Goal: Find specific page/section: Find specific page/section

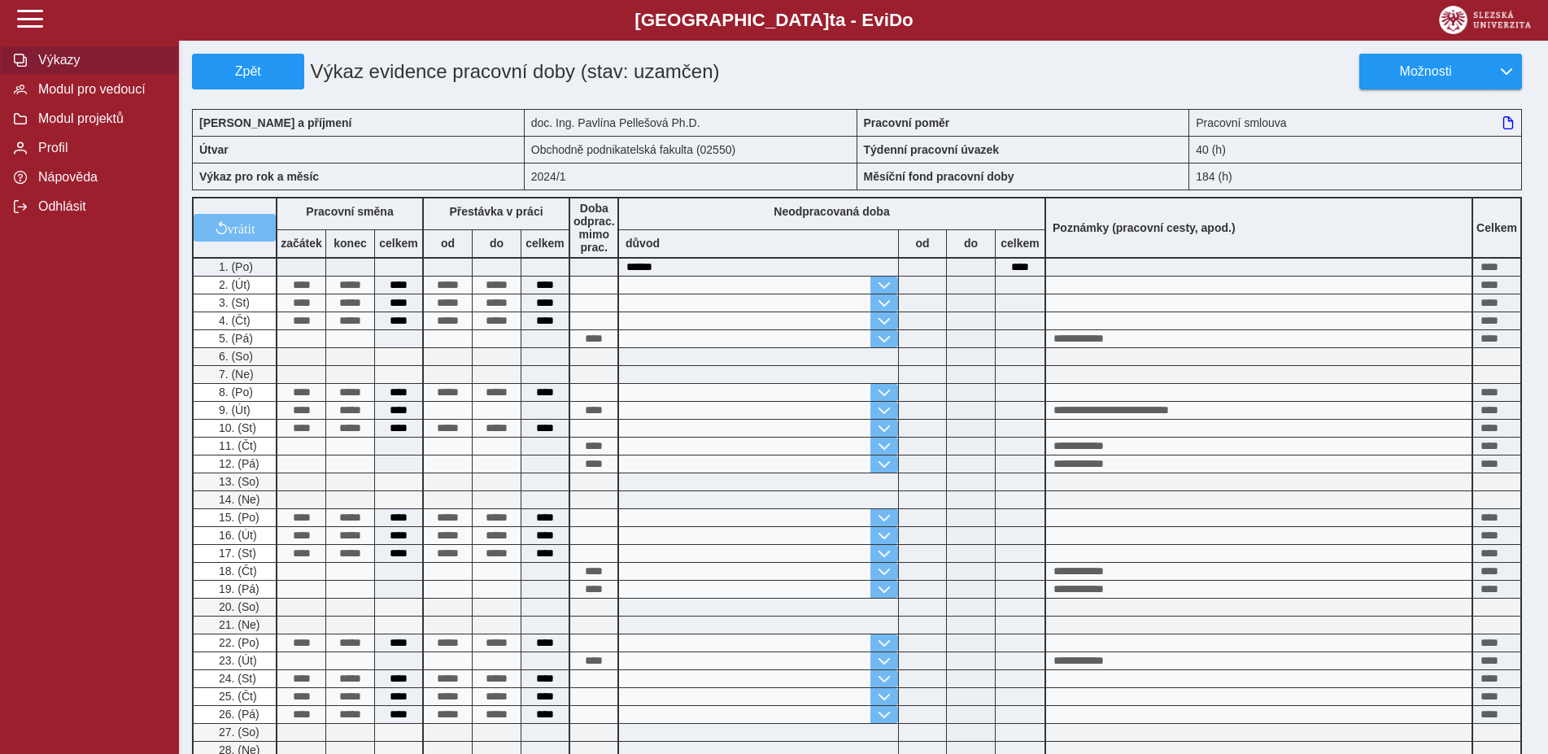
click at [57, 67] on span "Výkazy" at bounding box center [99, 60] width 132 height 15
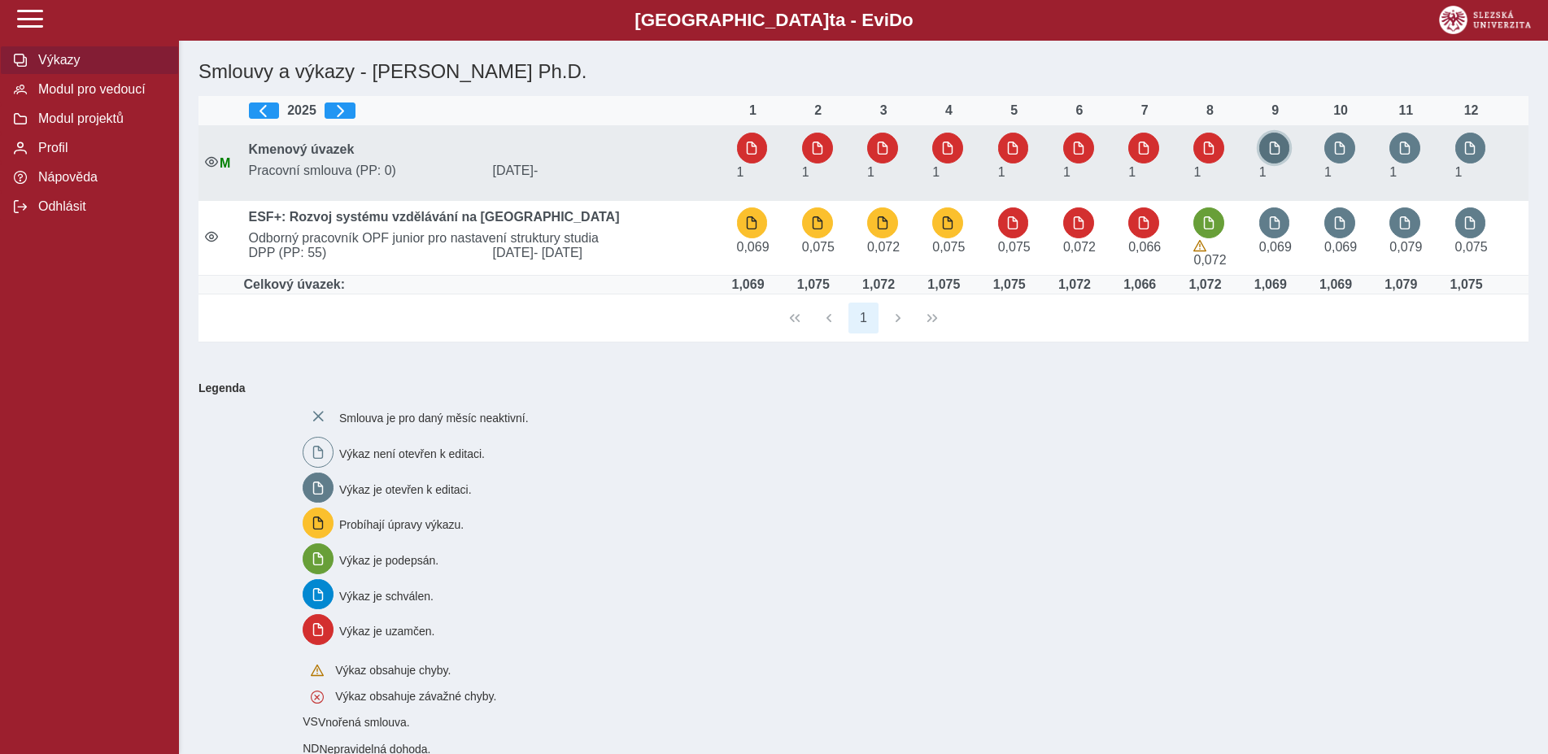
click at [1272, 140] on button "button" at bounding box center [1274, 148] width 31 height 31
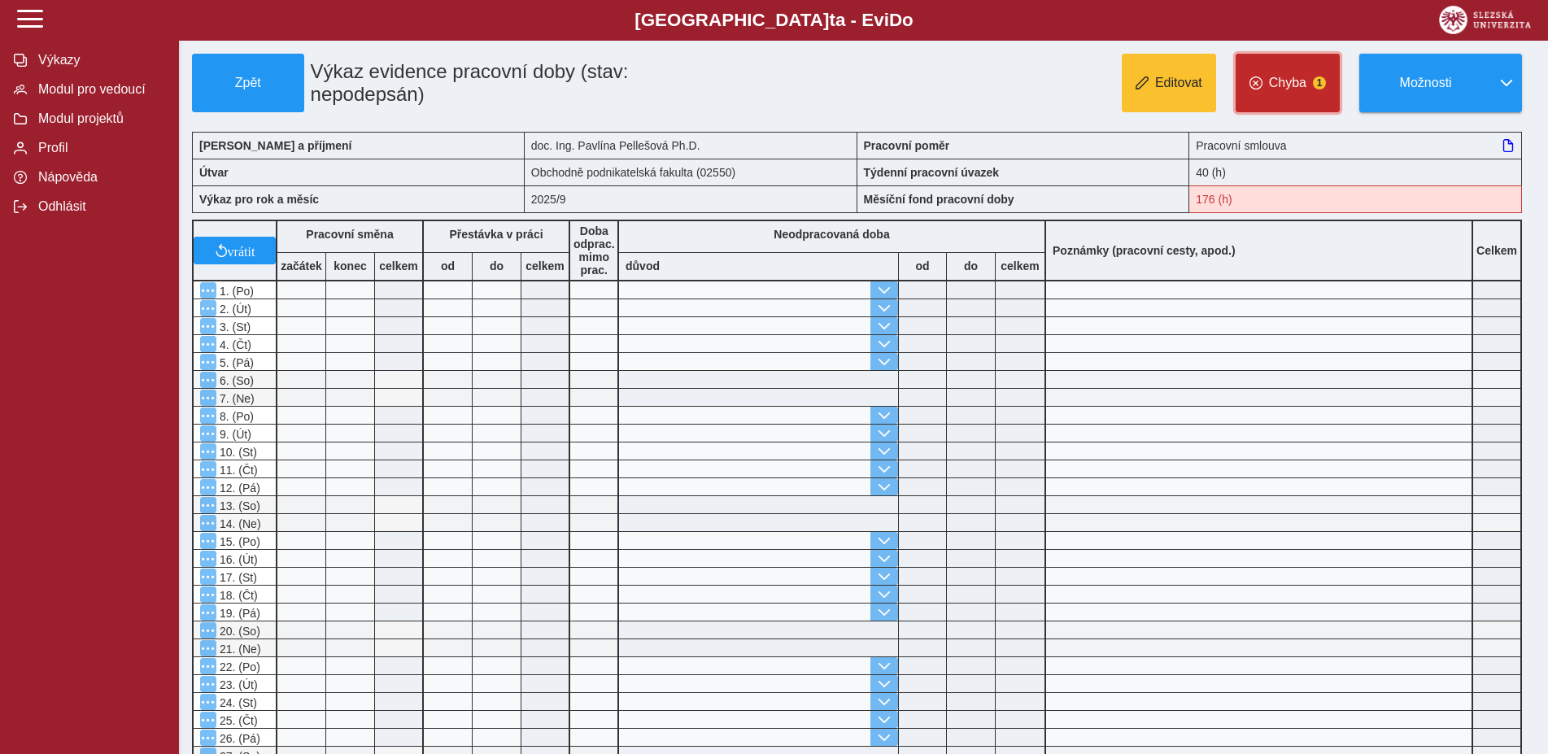
click at [1293, 86] on span "Chyba" at bounding box center [1287, 83] width 37 height 15
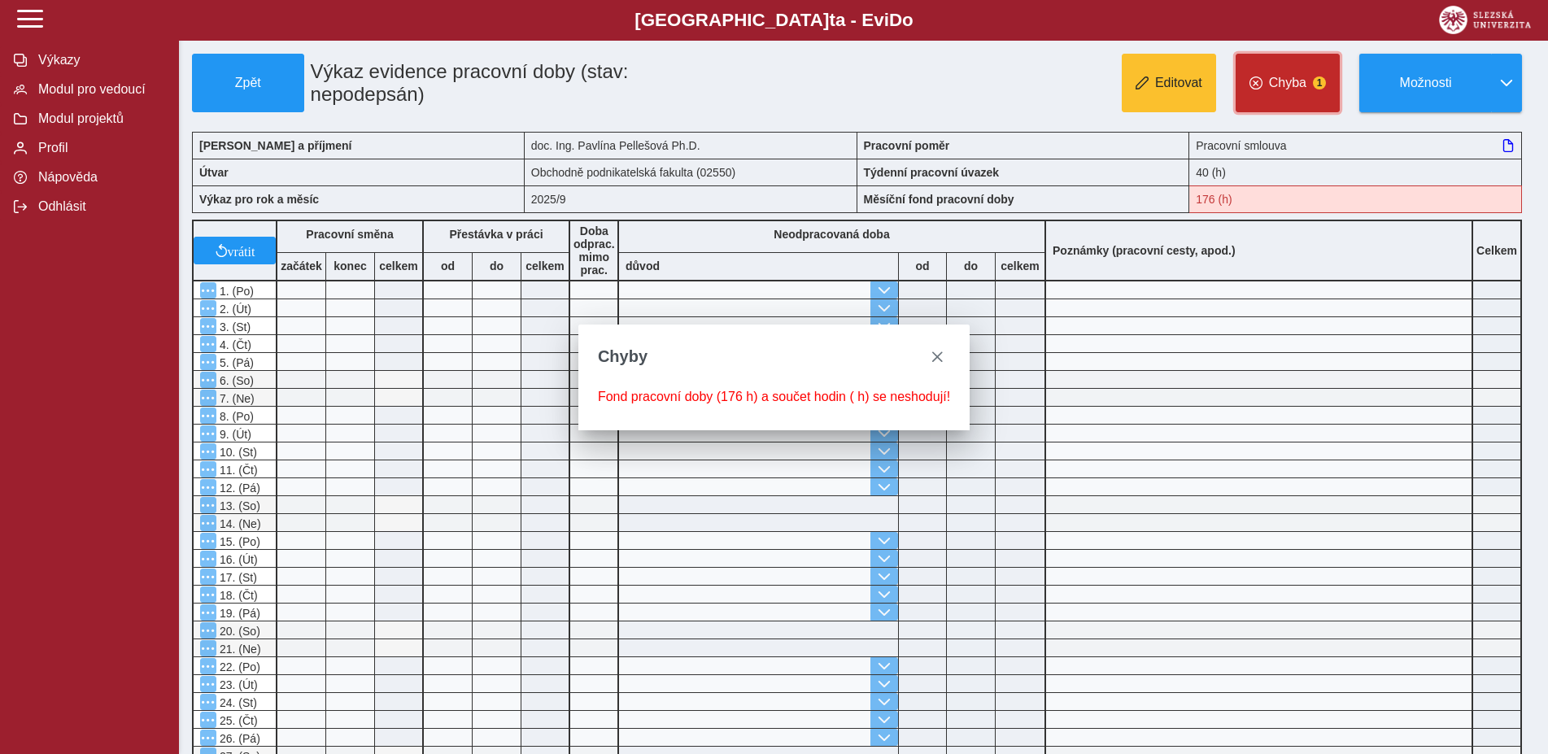
click at [1293, 86] on span "Chyba" at bounding box center [1287, 83] width 37 height 15
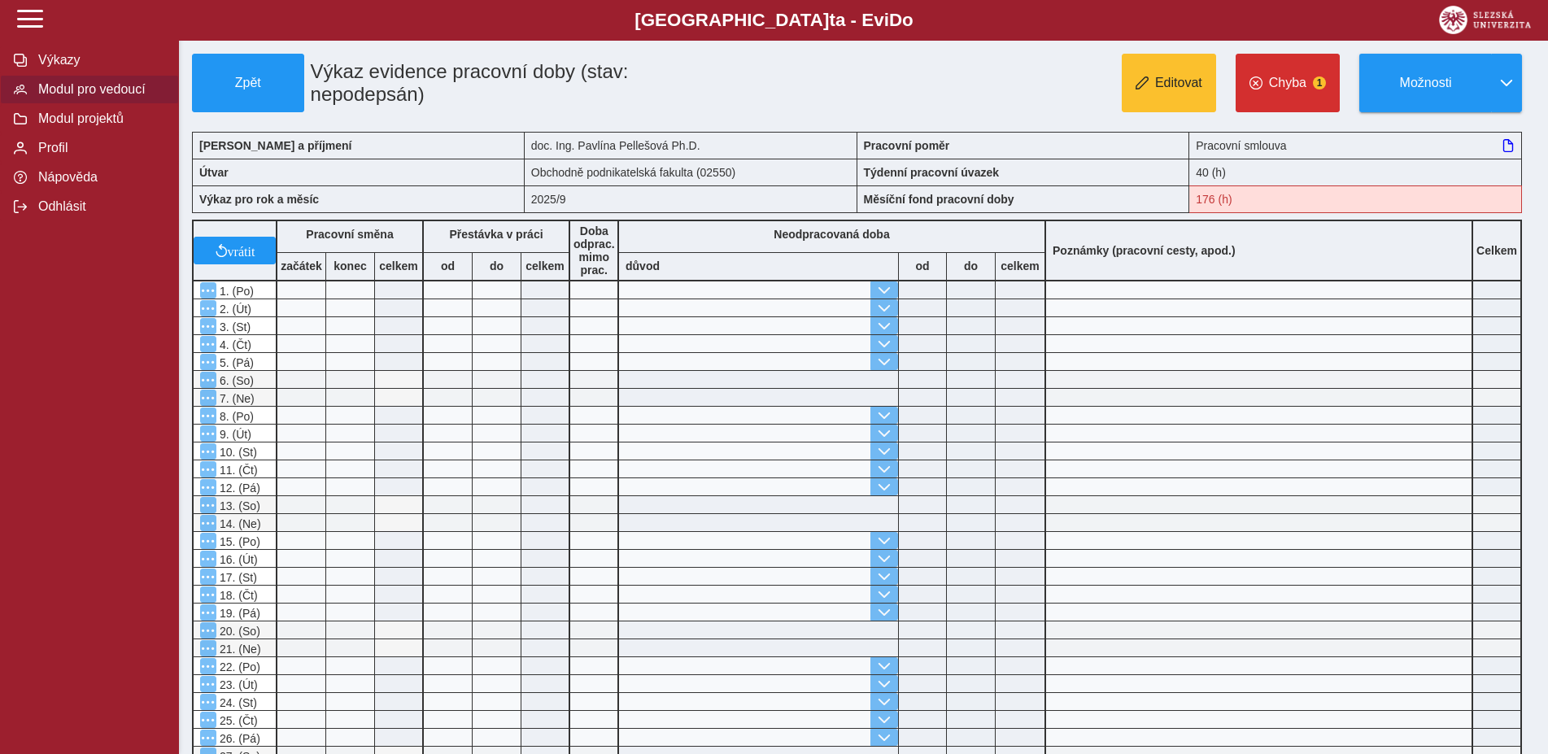
click at [68, 97] on span "Modul pro vedoucí" at bounding box center [99, 89] width 132 height 15
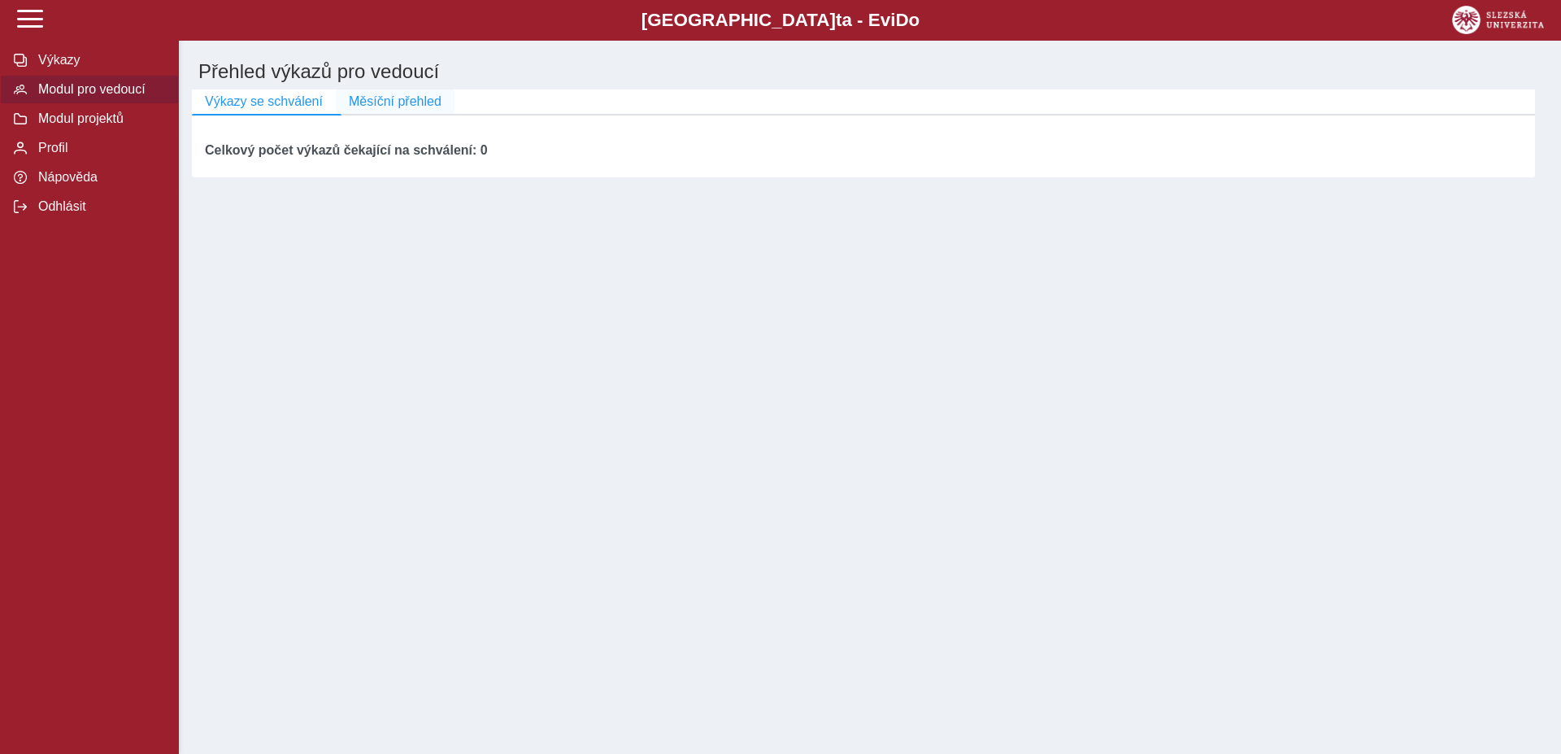
click at [417, 101] on span "Měsíční přehled" at bounding box center [395, 101] width 93 height 15
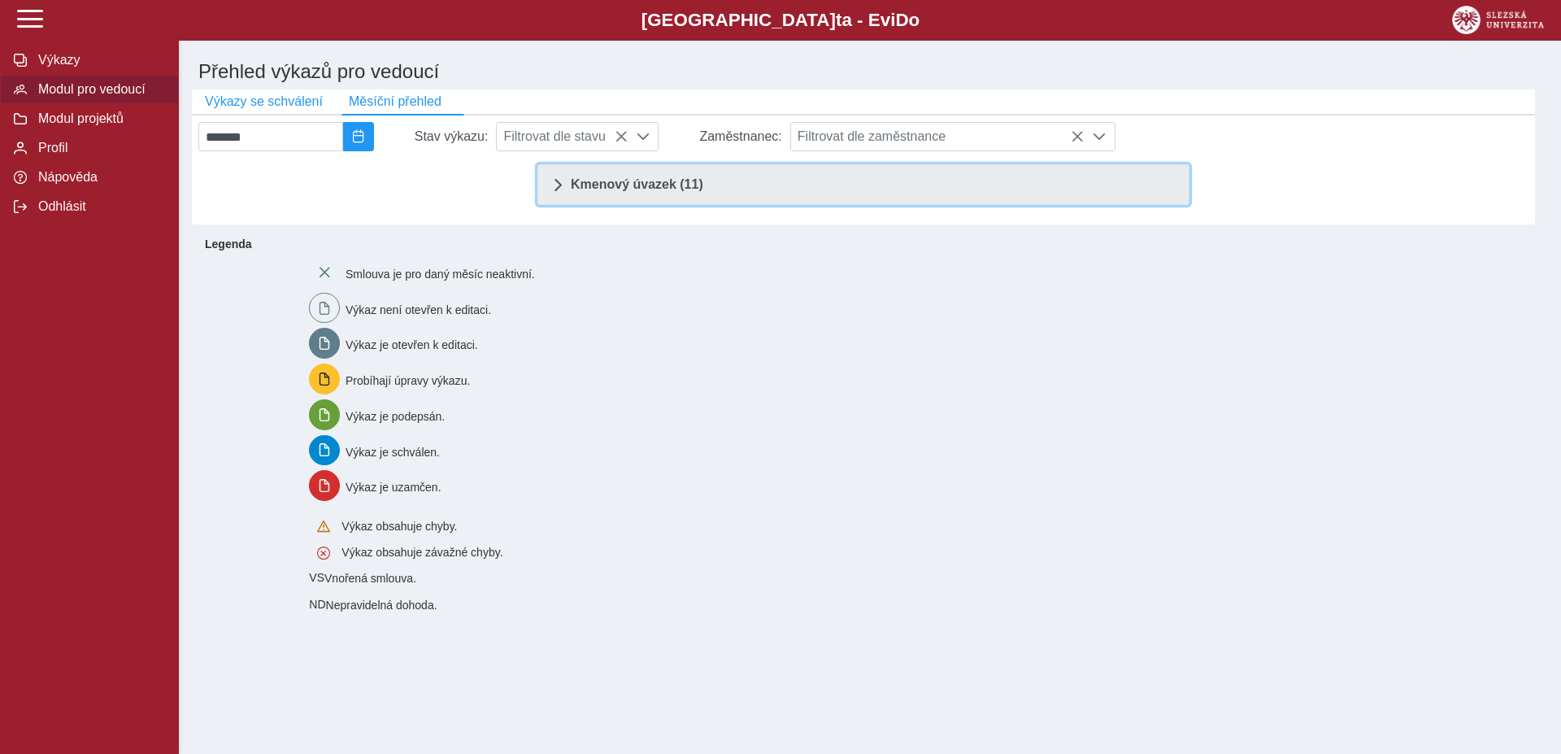
click at [635, 187] on span "Kmenový úvazek (11)" at bounding box center [637, 184] width 133 height 13
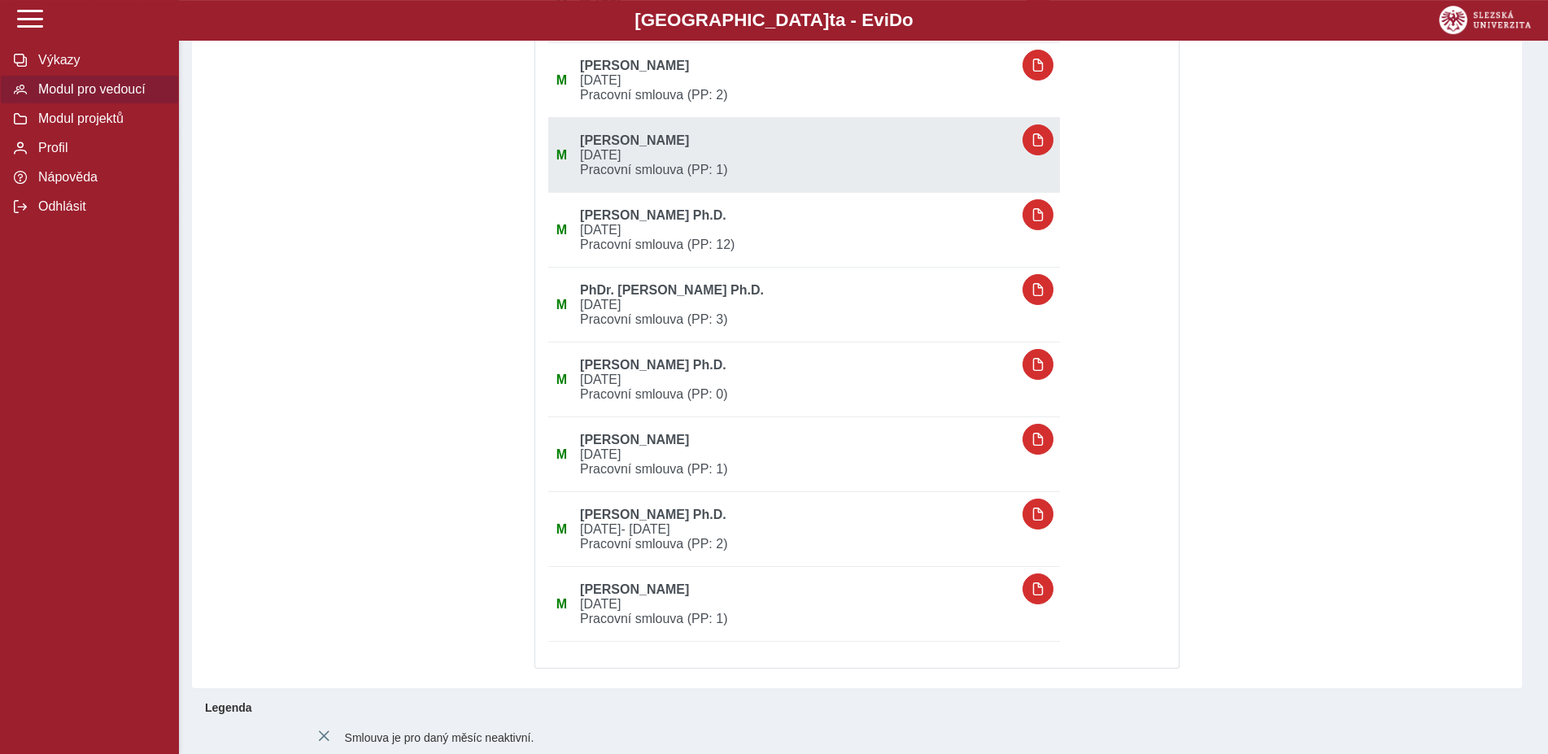
scroll to position [332, 0]
